Goal: Task Accomplishment & Management: Use online tool/utility

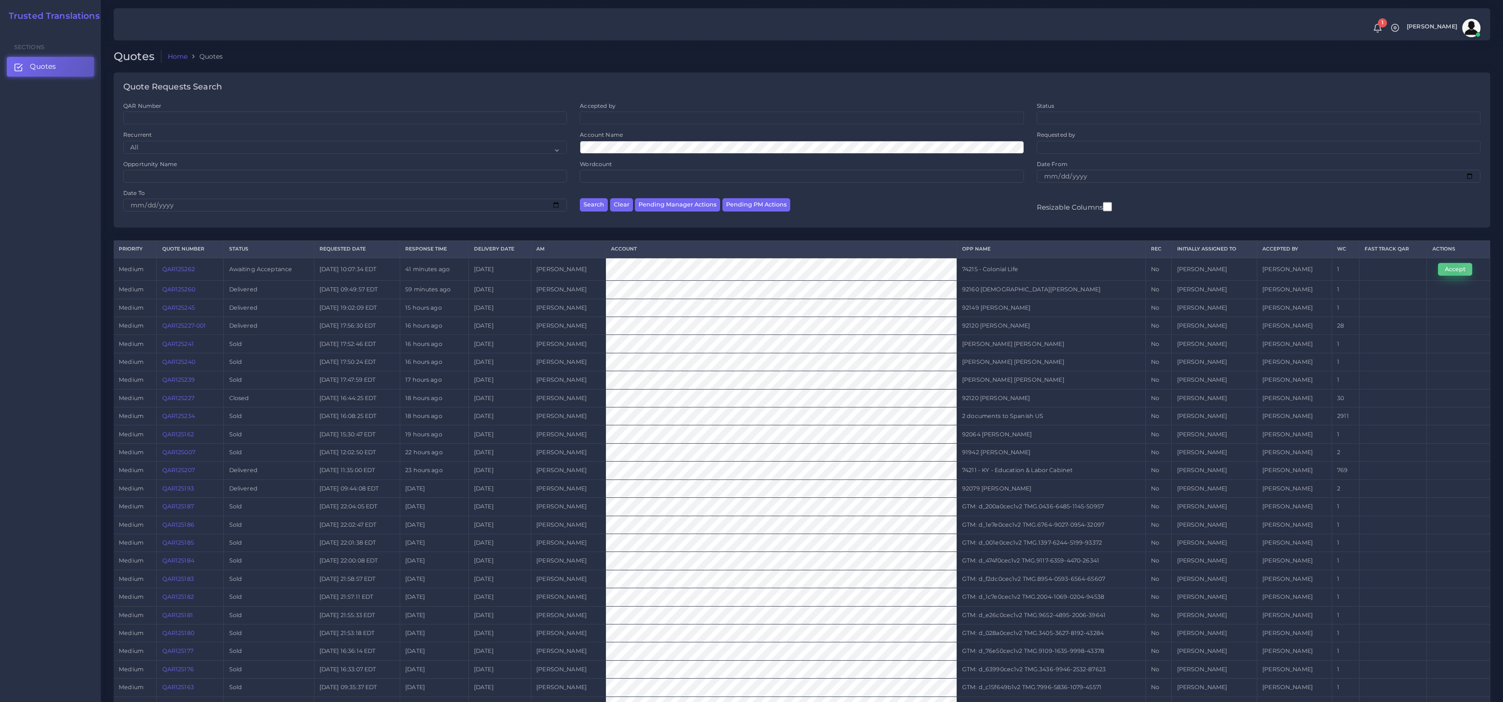
click at [1452, 271] on button "Accept" at bounding box center [1455, 269] width 34 height 13
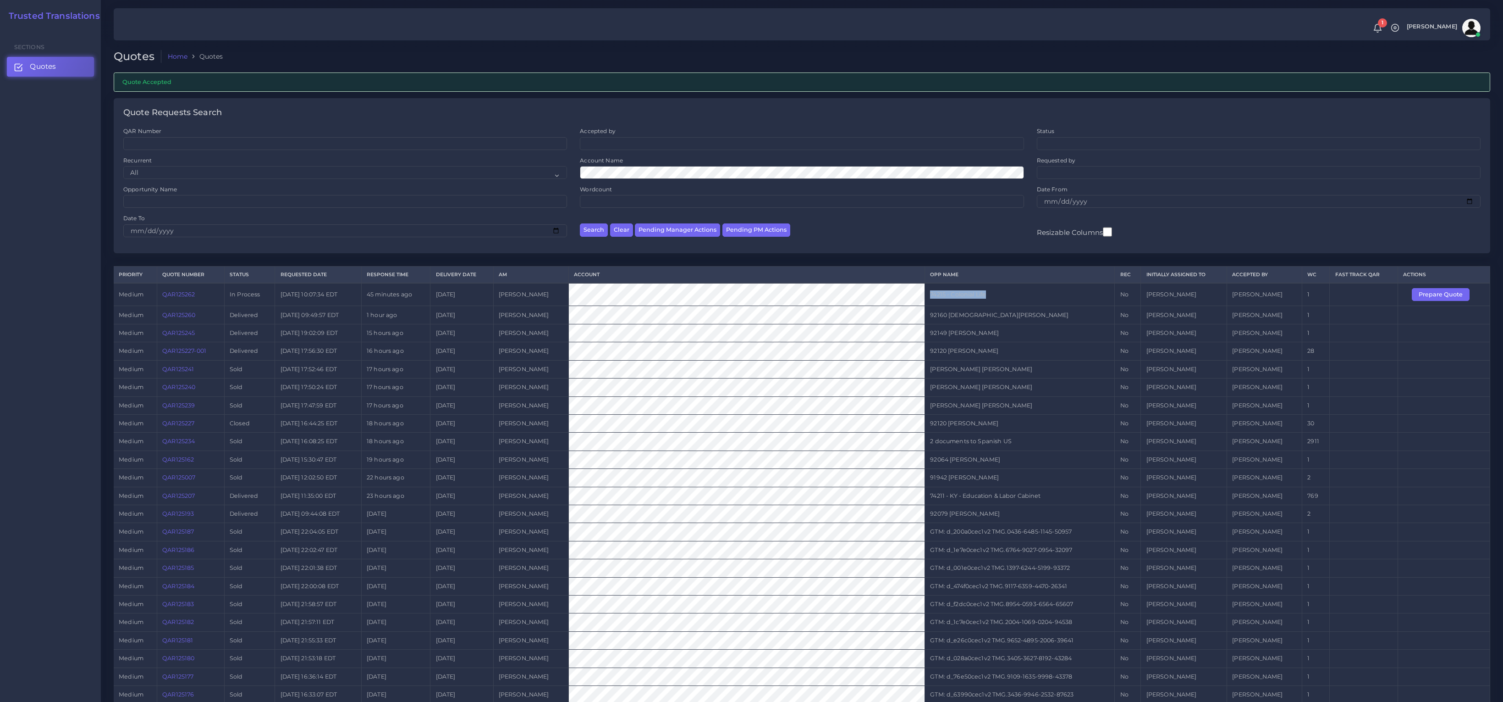
click at [901, 299] on tr "medium QAR125262 In Process 2025-09-03 10:07:34 EDT 45 minutes ago 2025-09-04 T…" at bounding box center [802, 294] width 1377 height 23
copy tr "74215 - Colonial Life"
click at [1429, 295] on button "Prepare Quote" at bounding box center [1441, 294] width 58 height 13
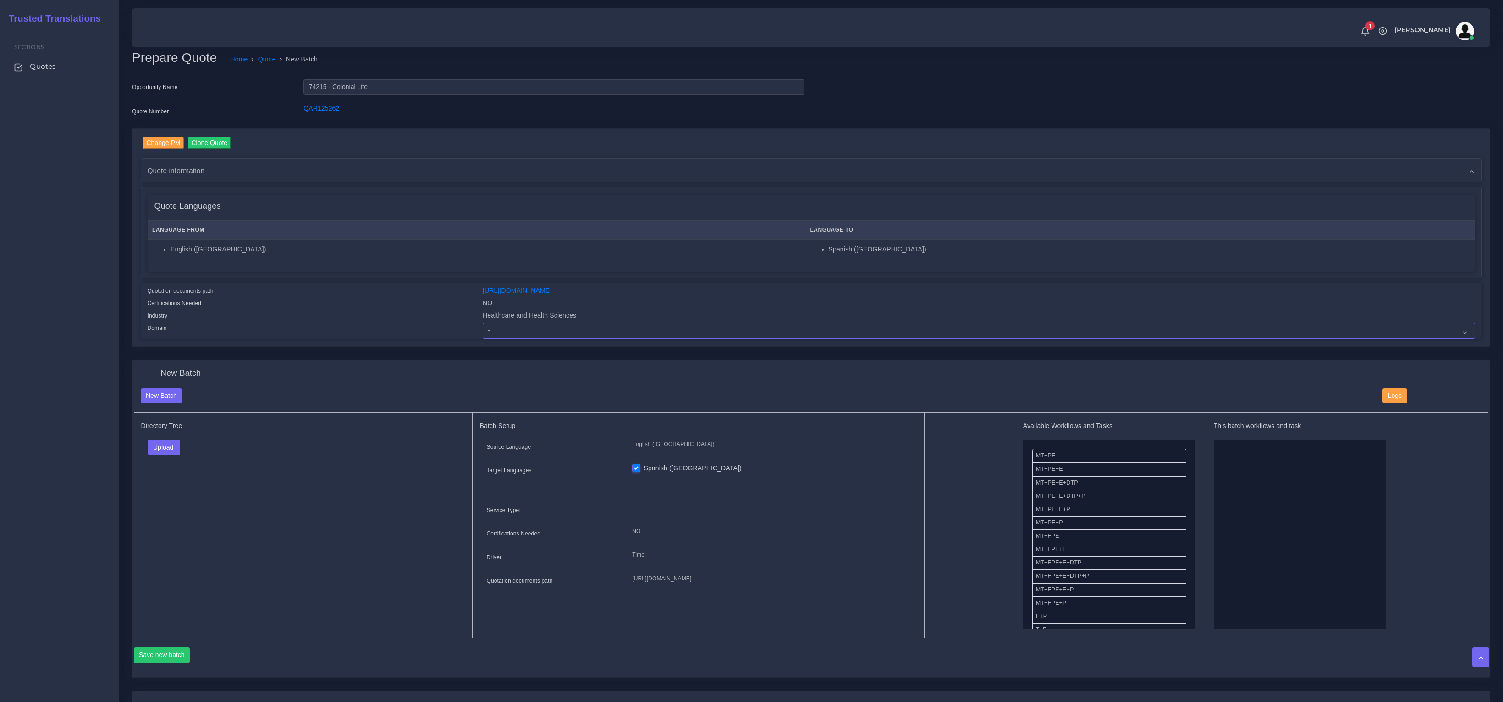
click at [562, 335] on select "- Advertising and Media Agriculture, Forestry and Fishing Architecture, Buildin…" at bounding box center [979, 331] width 993 height 16
select select "Healthcare and Health Sciences"
click at [483, 323] on select "- Advertising and Media Agriculture, Forestry and Fishing Architecture, Buildin…" at bounding box center [979, 331] width 993 height 16
click at [320, 422] on h5 "Directory Tree" at bounding box center [303, 426] width 324 height 8
drag, startPoint x: 171, startPoint y: 454, endPoint x: 159, endPoint y: 476, distance: 25.0
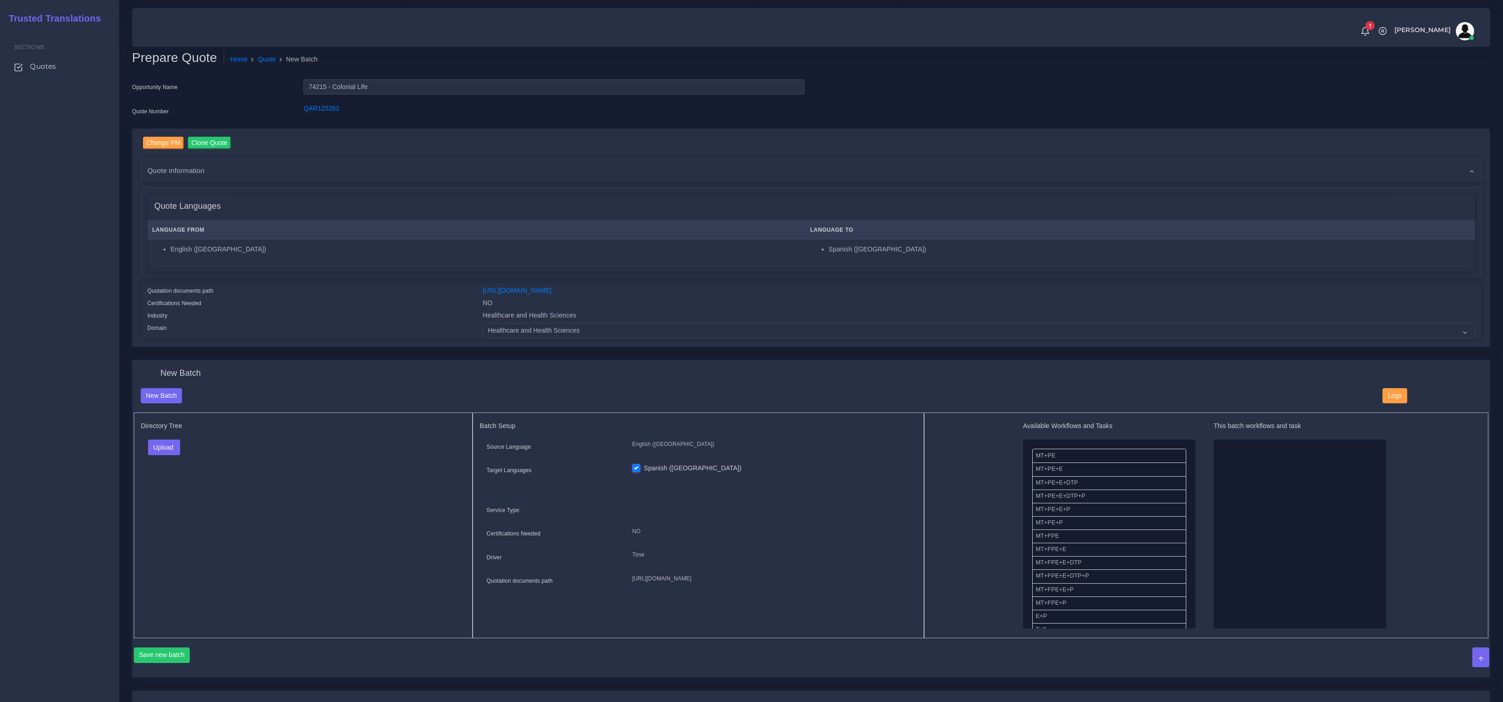
click at [169, 454] on div "Upload Folder Files un/check all" at bounding box center [303, 450] width 324 height 22
click at [160, 449] on button "Upload" at bounding box center [164, 447] width 33 height 16
click at [159, 478] on label "Files" at bounding box center [180, 481] width 63 height 11
drag, startPoint x: 1066, startPoint y: 505, endPoint x: 1225, endPoint y: 502, distance: 159.6
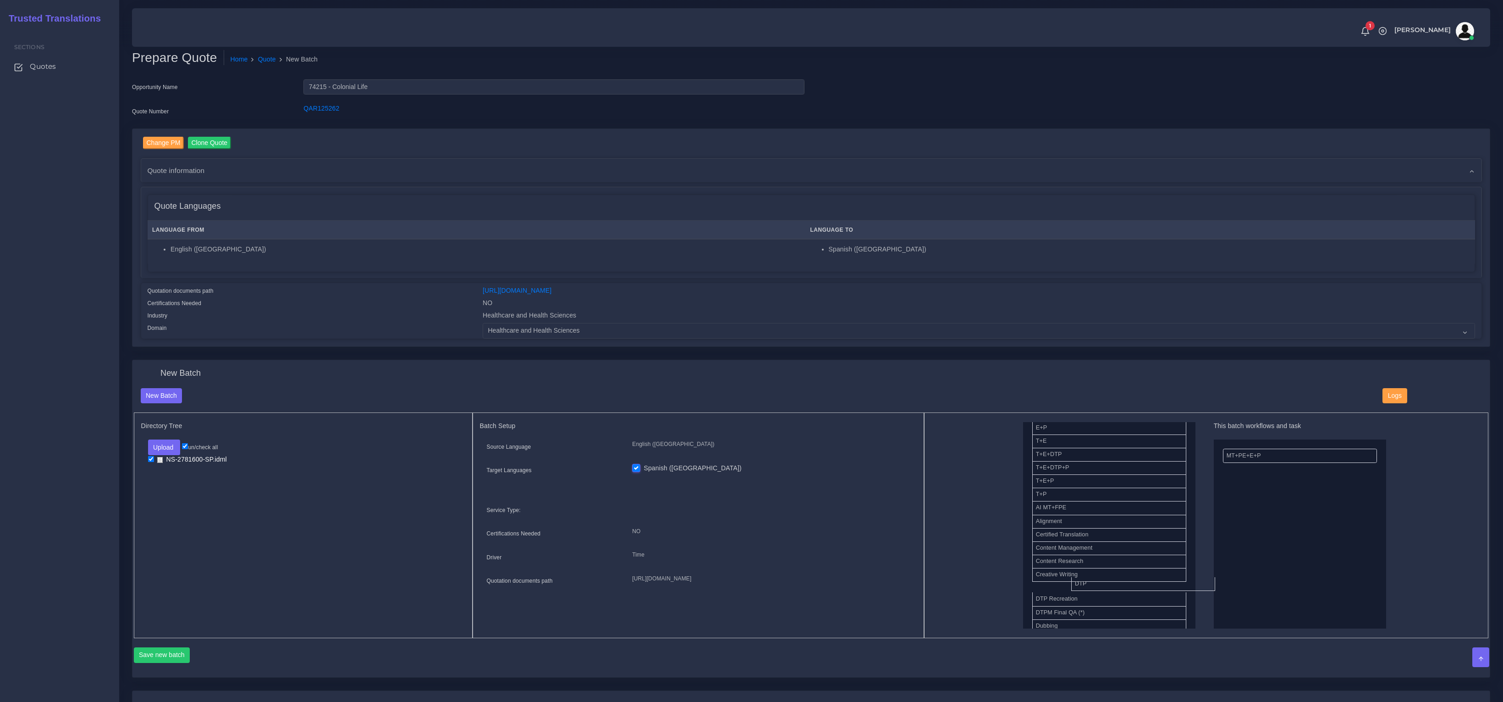
drag, startPoint x: 1053, startPoint y: 582, endPoint x: 688, endPoint y: 518, distance: 370.6
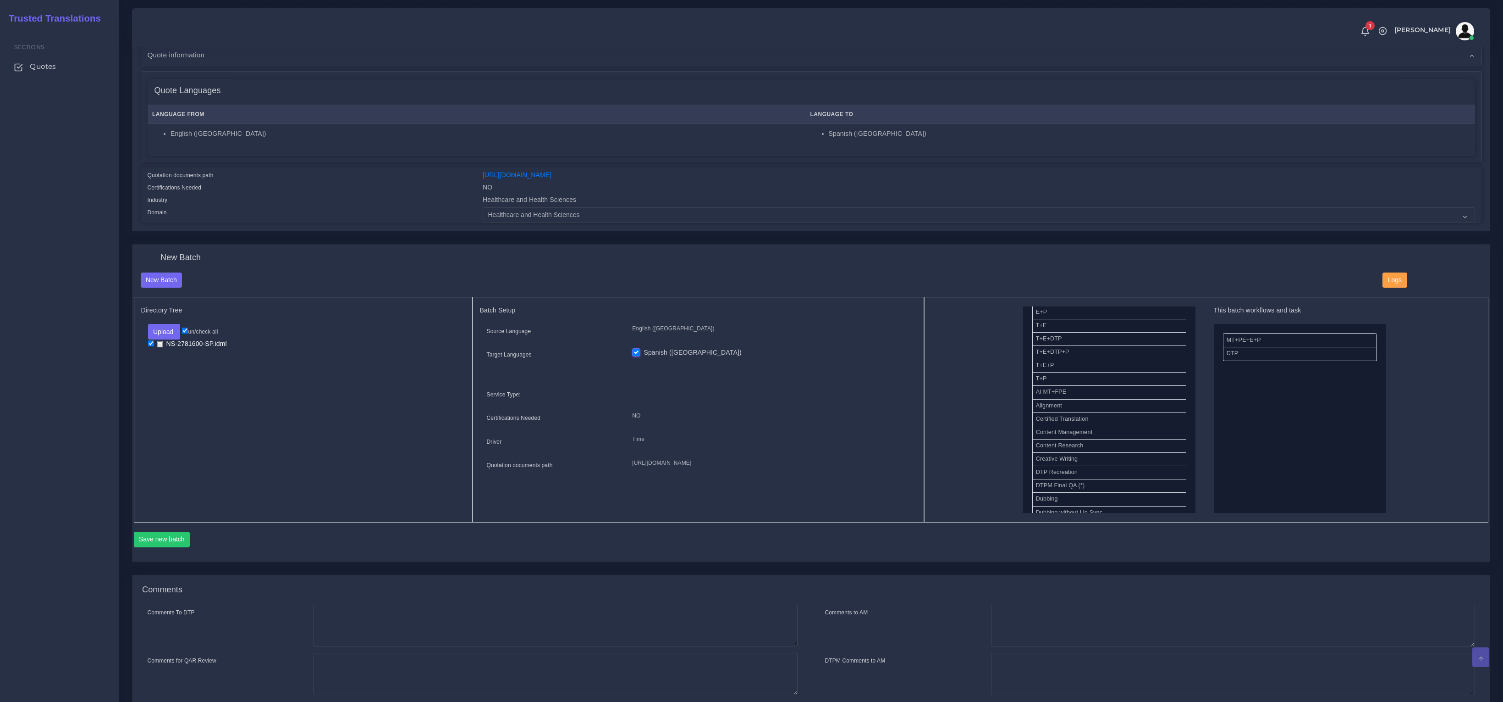
scroll to position [191, 0]
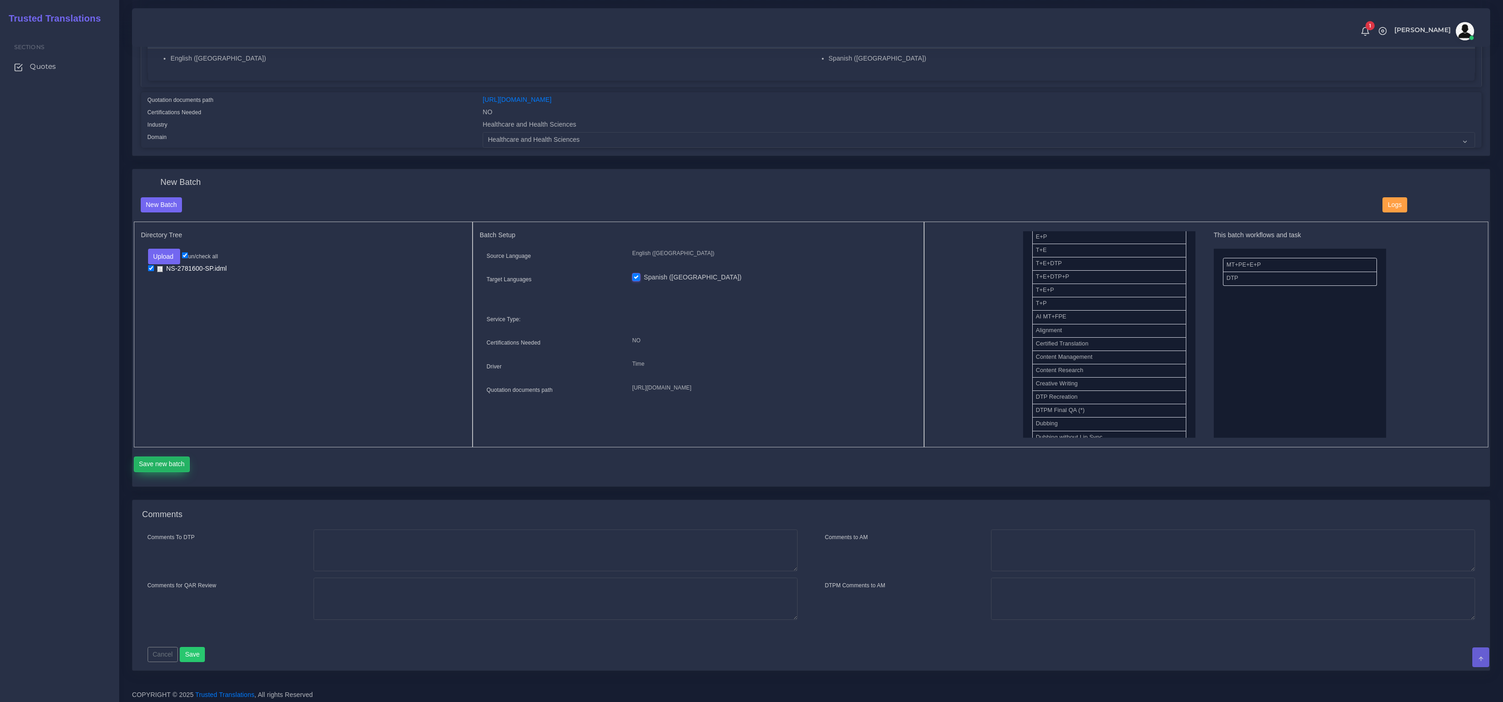
click at [162, 461] on button "Save new batch" at bounding box center [162, 464] width 56 height 16
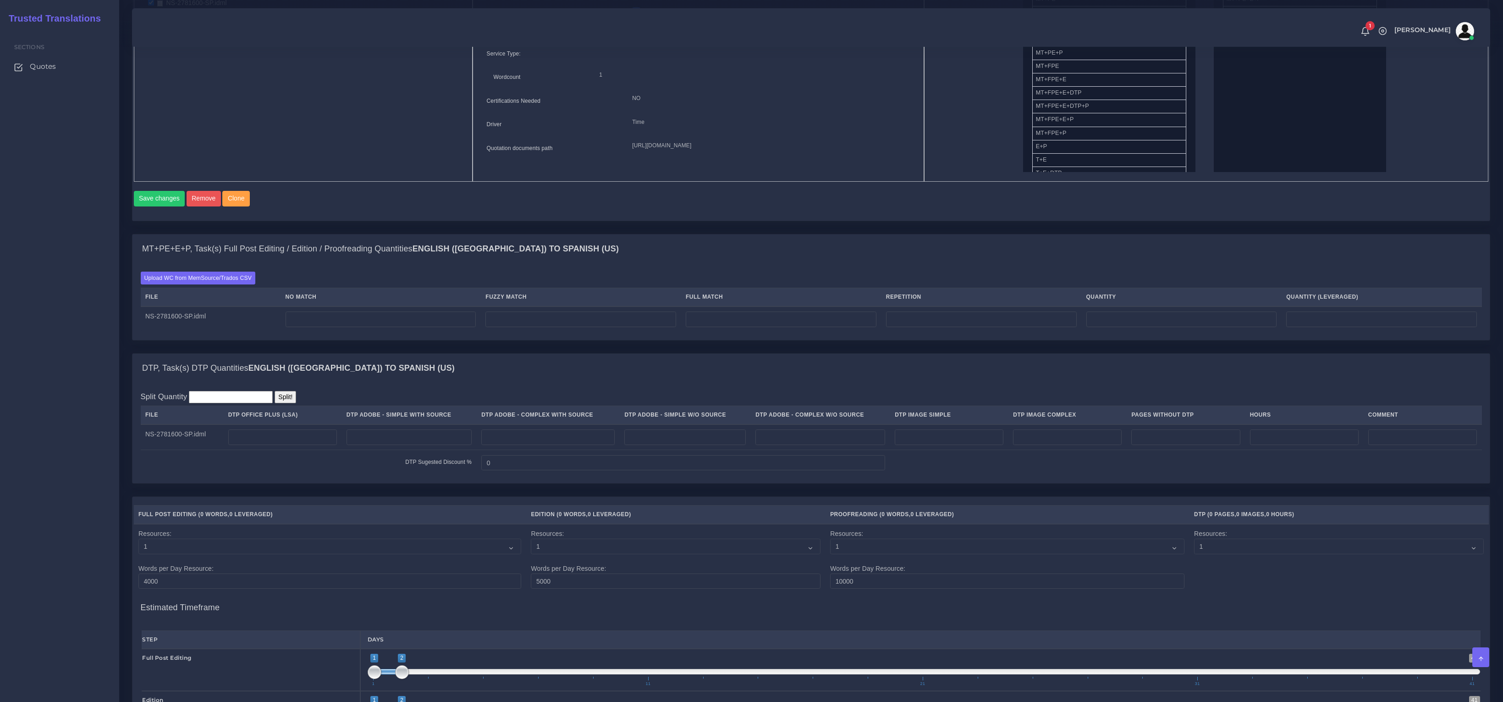
scroll to position [575, 0]
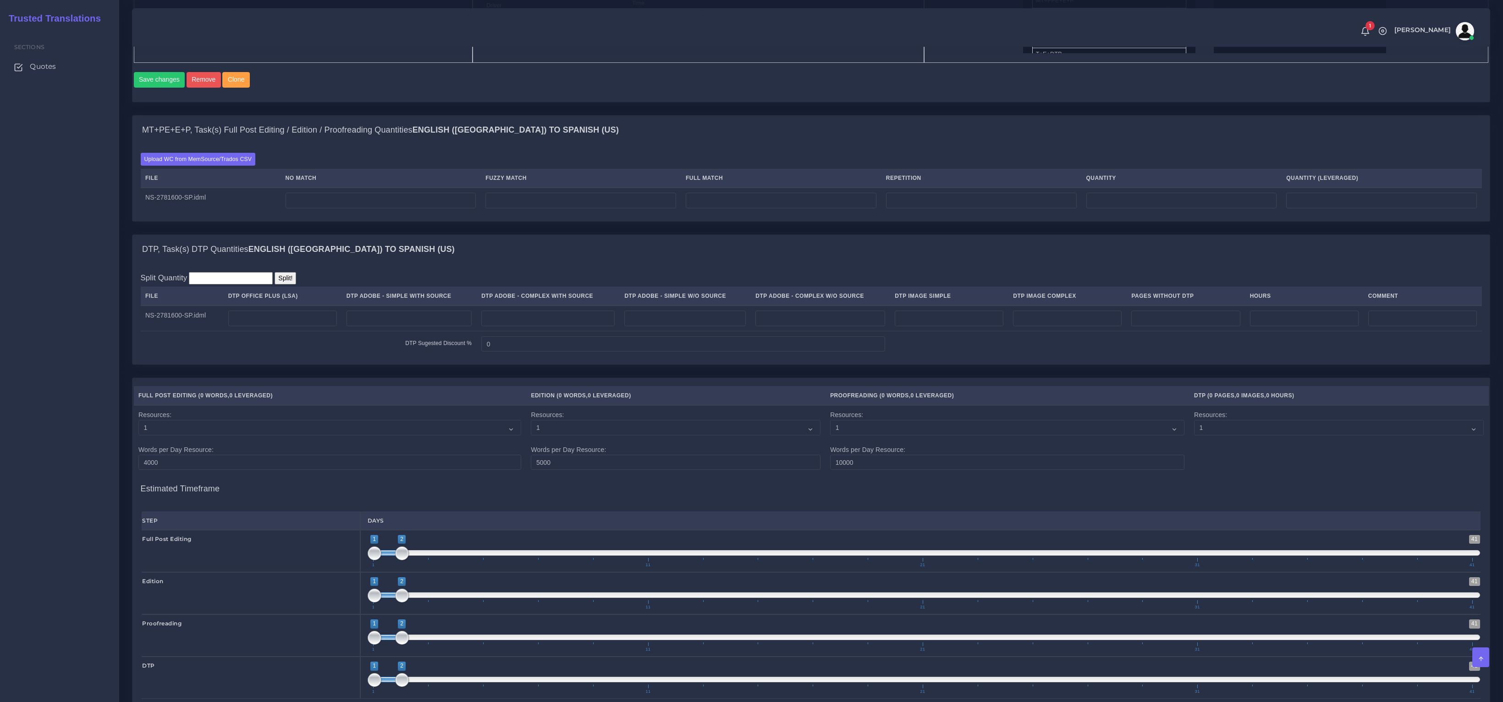
click at [224, 174] on div "Upload WC from MemSource/Trados CSV File No Match Fuzzy Match Full Match Repeti…" at bounding box center [812, 183] width 1342 height 60
click at [225, 165] on label "Upload WC from MemSource/Trados CSV" at bounding box center [198, 159] width 115 height 12
click at [0, 0] on input "Upload WC from MemSource/Trados CSV" at bounding box center [0, 0] width 0 height 0
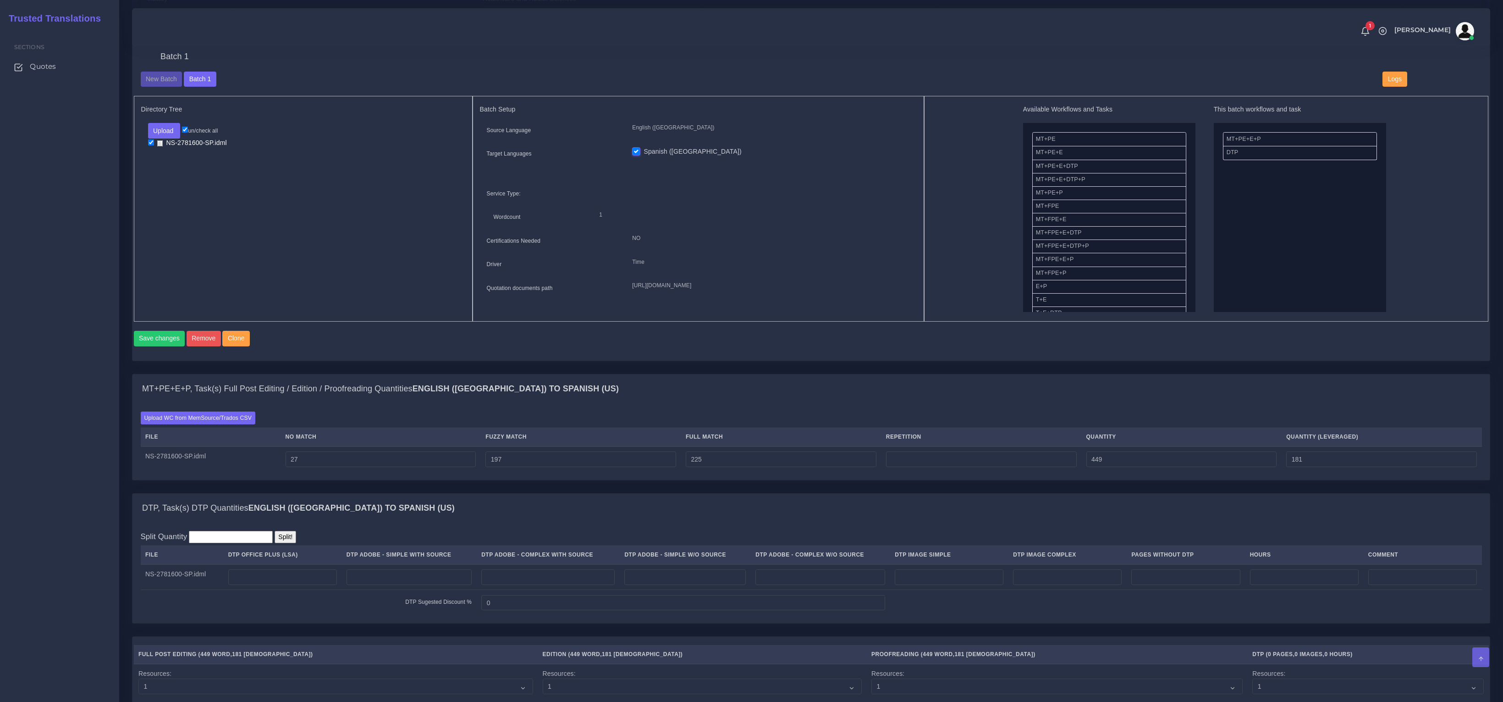
scroll to position [375, 0]
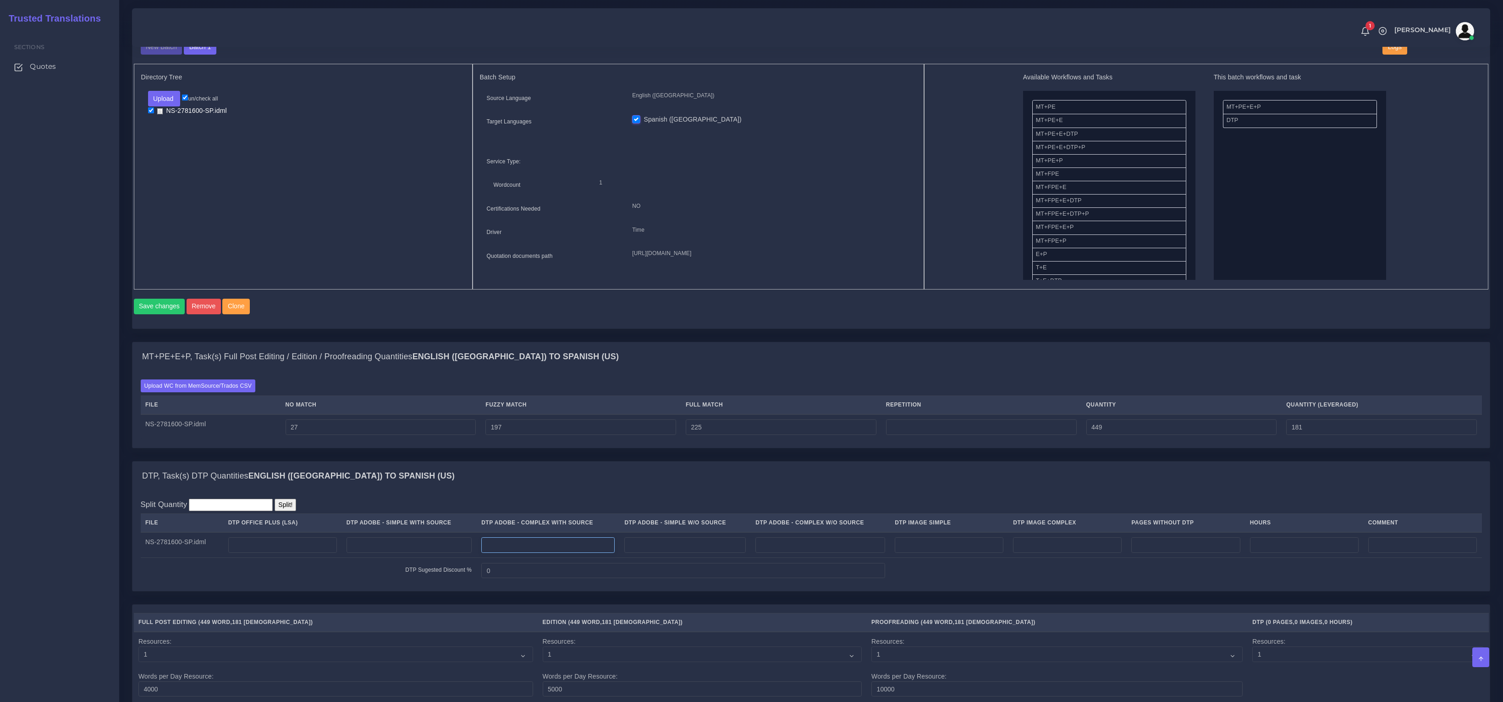
click at [602, 551] on input "number" at bounding box center [547, 545] width 133 height 16
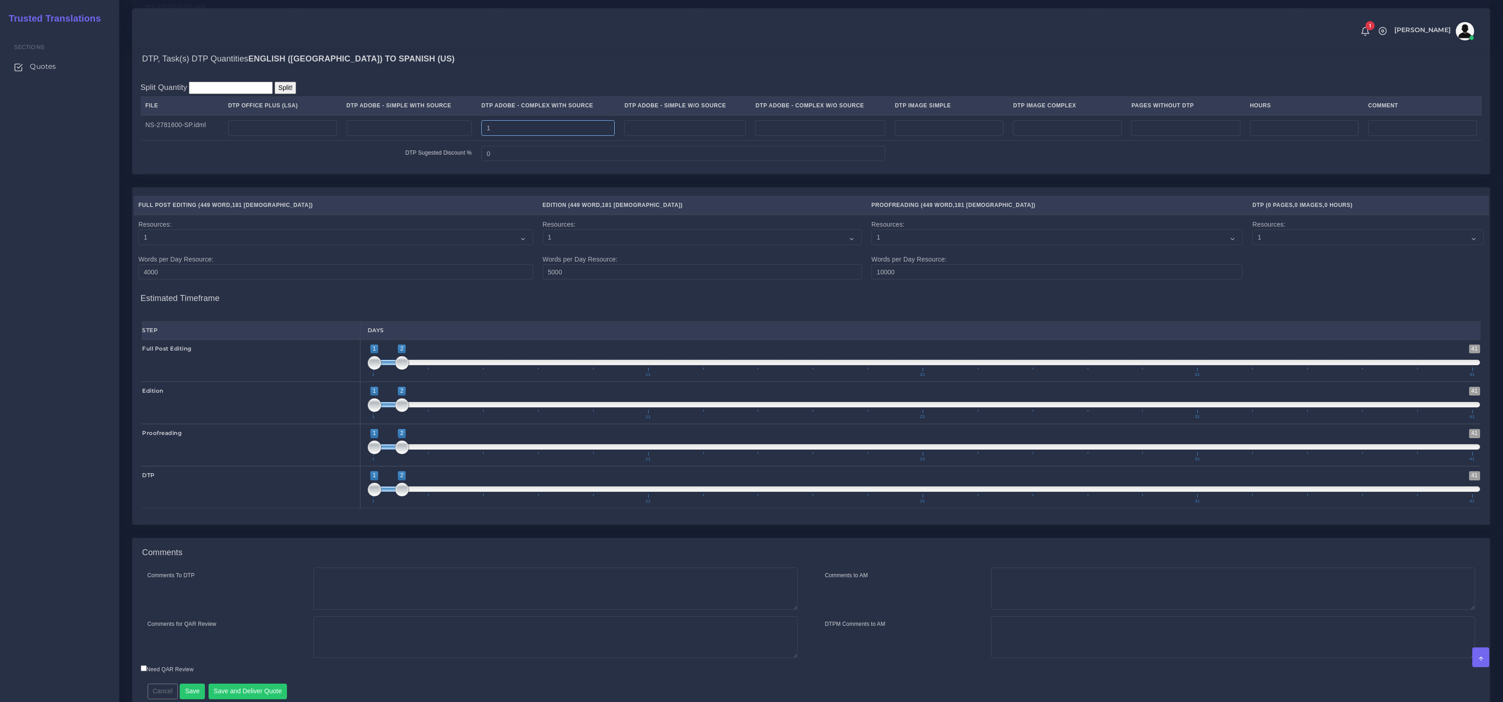
scroll to position [835, 0]
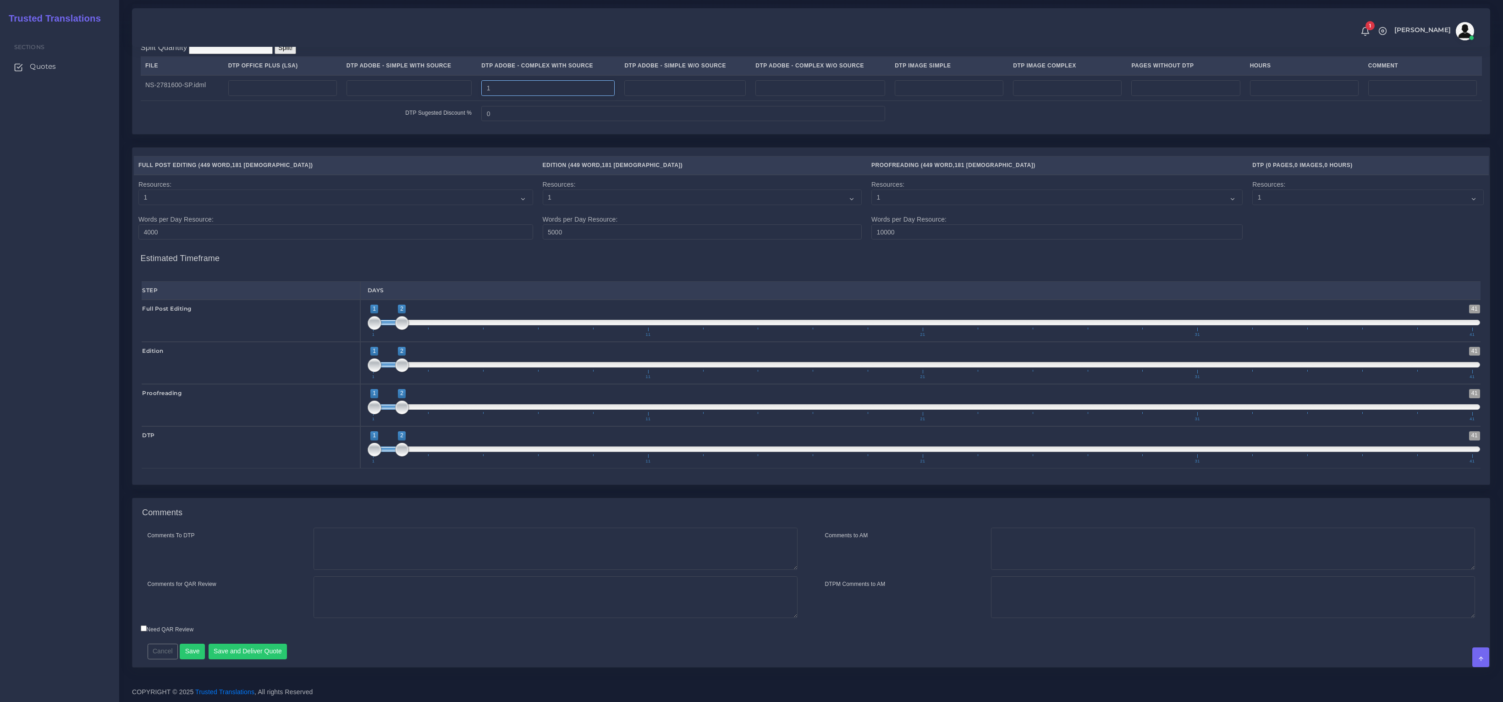
type input "1"
drag, startPoint x: 362, startPoint y: 534, endPoint x: 369, endPoint y: 537, distance: 7.0
click at [364, 535] on textarea "Comments To DTP" at bounding box center [556, 548] width 484 height 42
paste textarea "Same usual LSA - Colonial Life Instructions."
type textarea "Same usual LSA - Colonial Life Instructions."
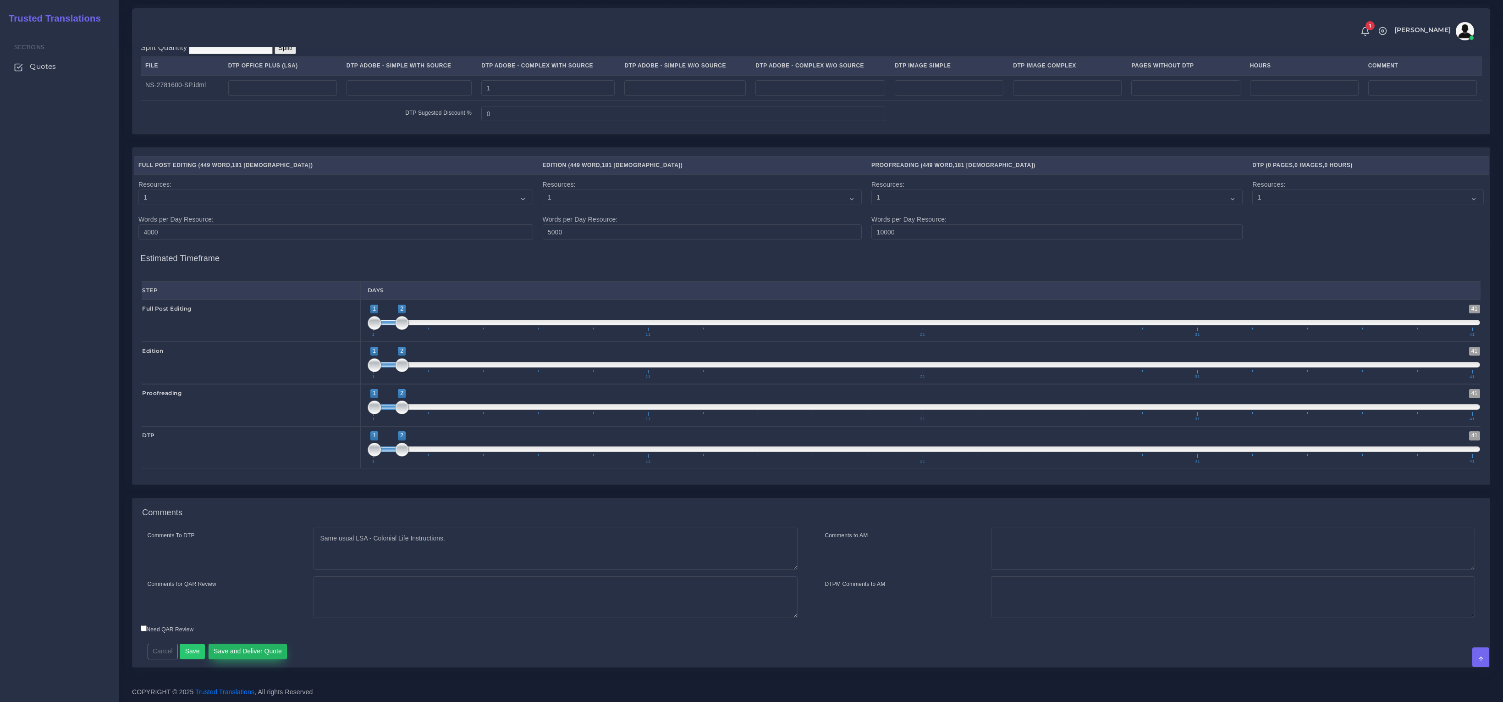
click at [250, 649] on button "Save and Deliver Quote" at bounding box center [248, 651] width 79 height 16
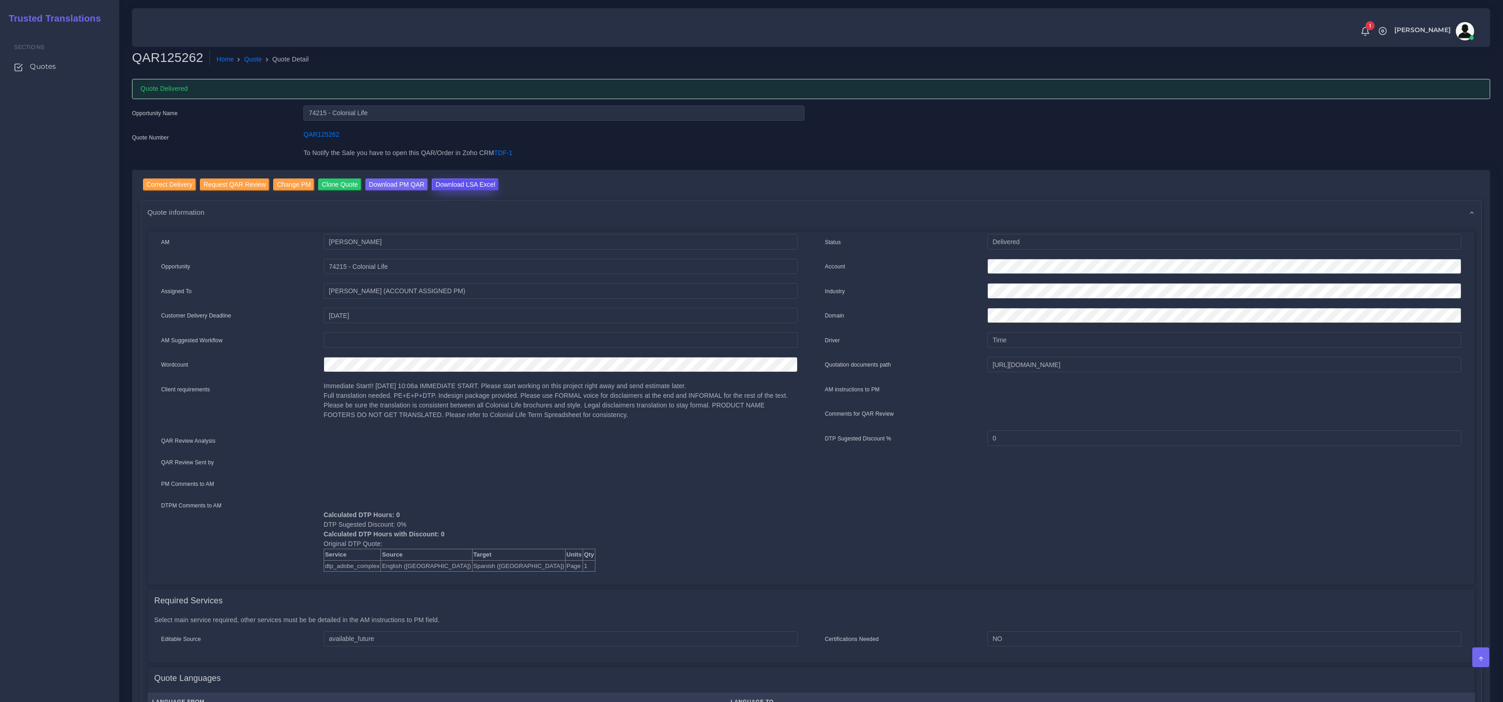
click at [492, 182] on input "Download LSA Excel" at bounding box center [465, 184] width 67 height 12
click at [315, 116] on input "74215 - Colonial Life" at bounding box center [554, 113] width 501 height 16
click at [252, 58] on link "Quote" at bounding box center [253, 60] width 18 height 10
